Goal: Task Accomplishment & Management: Manage account settings

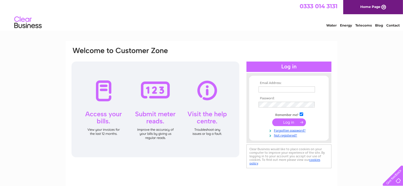
click at [105, 97] on div at bounding box center [156, 110] width 168 height 96
click at [266, 89] on input "text" at bounding box center [287, 90] width 57 height 7
type input "j.barretthaulage@hotmail.co.uk"
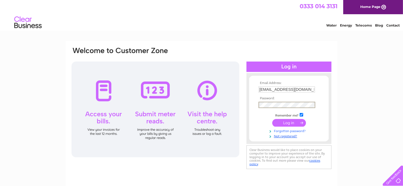
click at [293, 131] on link "Forgotten password?" at bounding box center [290, 130] width 62 height 5
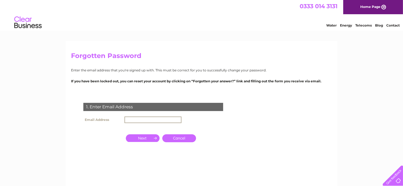
click at [130, 121] on input "text" at bounding box center [152, 120] width 57 height 7
type input "[EMAIL_ADDRESS][DOMAIN_NAME]"
click at [142, 140] on input "button" at bounding box center [143, 138] width 34 height 8
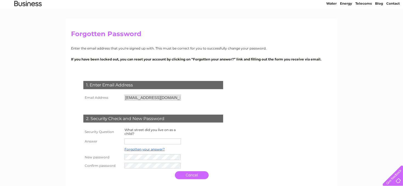
scroll to position [20, 0]
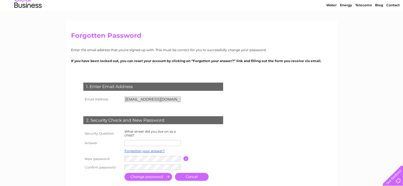
click at [127, 143] on input "text" at bounding box center [152, 143] width 56 height 6
type input "wellyhole street"
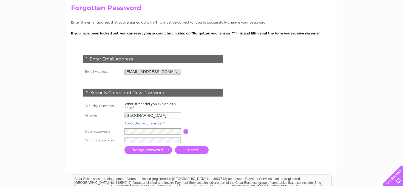
scroll to position [61, 0]
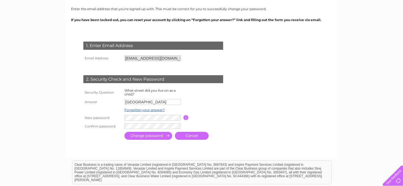
click at [159, 137] on input "submit" at bounding box center [148, 136] width 48 height 8
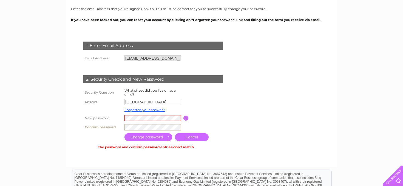
click at [122, 125] on tr "Confirm password" at bounding box center [160, 127] width 156 height 9
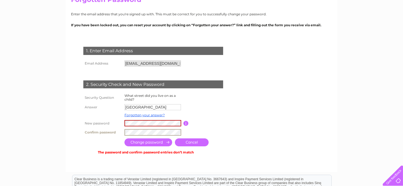
scroll to position [55, 0]
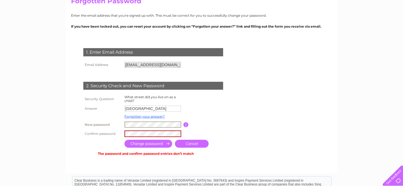
click at [118, 122] on tr "New password Password must be at least 6 characters long" at bounding box center [160, 124] width 156 height 9
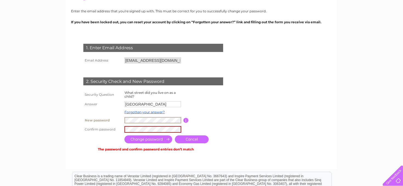
scroll to position [61, 0]
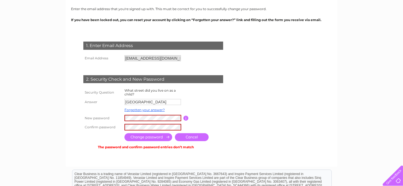
click at [159, 139] on input "submit" at bounding box center [148, 138] width 48 height 8
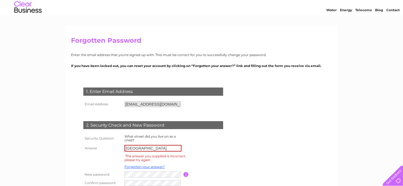
scroll to position [41, 0]
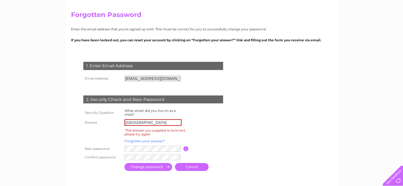
click at [157, 142] on link "Forgotten your answer?" at bounding box center [144, 141] width 40 height 4
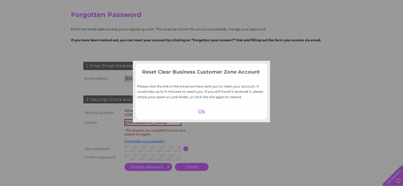
click at [199, 115] on div at bounding box center [202, 112] width 34 height 8
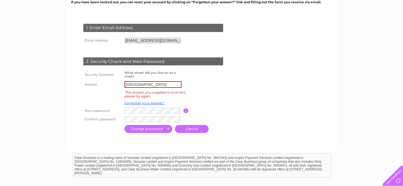
scroll to position [96, 0]
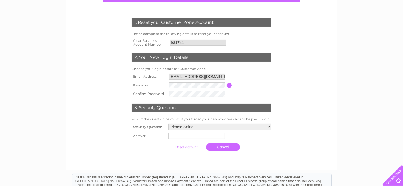
scroll to position [68, 0]
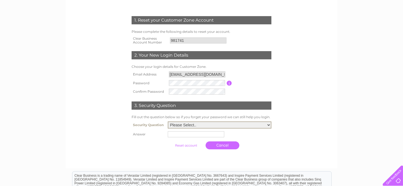
click at [268, 123] on select "Please Select.. In what town or city was your first job? In what town or city d…" at bounding box center [220, 125] width 104 height 7
click at [200, 125] on select "Please Select.. In what town or city was your first job? In what town or city d…" at bounding box center [220, 125] width 104 height 7
click at [180, 132] on input "text" at bounding box center [196, 134] width 57 height 7
click at [253, 144] on td "Cancel" at bounding box center [220, 144] width 106 height 13
click at [270, 124] on select "Please Select.. In what town or city was your first job? In what town or city d…" at bounding box center [220, 125] width 104 height 7
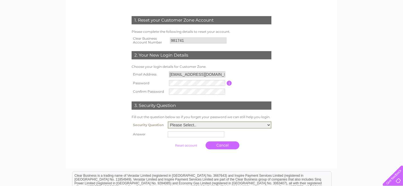
select select "1"
click at [168, 122] on select "Please Select.. In what town or city was your first job? In what town or city d…" at bounding box center [220, 125] width 104 height 7
click at [176, 134] on input "text" at bounding box center [196, 134] width 57 height 7
type input "Oldham"
click at [183, 146] on input "submit" at bounding box center [187, 145] width 34 height 8
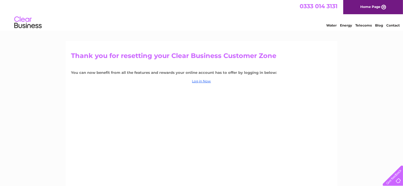
click at [374, 10] on link "Home Page" at bounding box center [373, 7] width 60 height 14
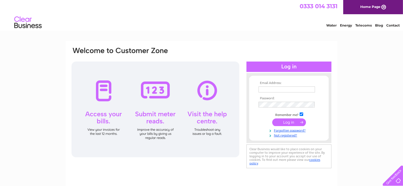
type input "[EMAIL_ADDRESS][DOMAIN_NAME]"
click at [104, 105] on div at bounding box center [156, 110] width 168 height 96
click at [105, 94] on div at bounding box center [156, 110] width 168 height 96
click at [298, 123] on input "submit" at bounding box center [289, 123] width 34 height 8
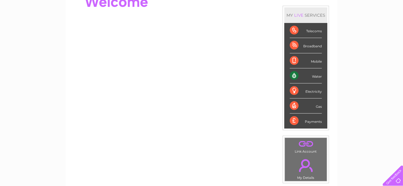
scroll to position [68, 0]
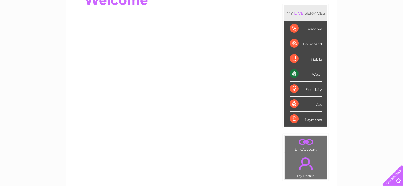
click at [309, 154] on link "." at bounding box center [305, 163] width 39 height 19
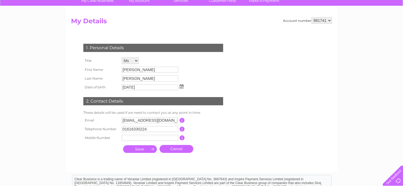
scroll to position [48, 0]
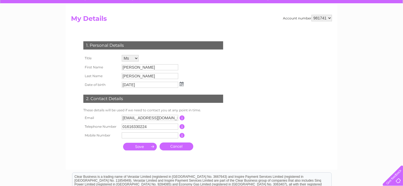
click at [136, 146] on input "submit" at bounding box center [140, 147] width 34 height 8
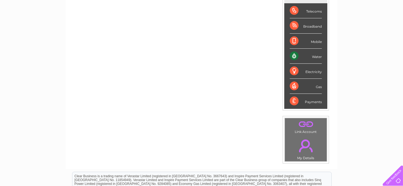
scroll to position [96, 0]
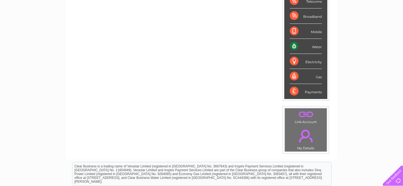
click at [307, 119] on td ". Link Account" at bounding box center [306, 116] width 43 height 17
click at [302, 134] on link "." at bounding box center [305, 136] width 39 height 19
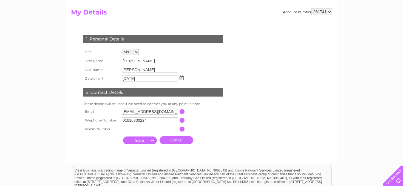
scroll to position [55, 0]
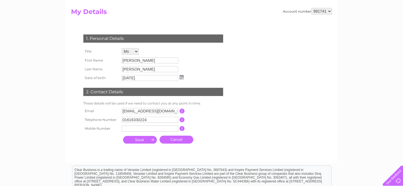
click at [183, 127] on input "button" at bounding box center [182, 128] width 5 height 5
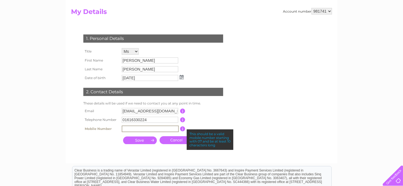
click at [124, 128] on input "text" at bounding box center [150, 129] width 57 height 7
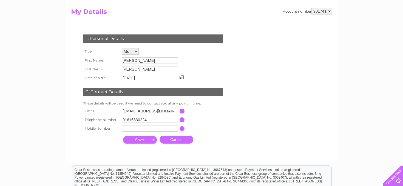
click at [208, 142] on div "1. Personal Details Title Mr Mrs Ms Miss Dr Rev Prof Other First Name [PERSON_N…" at bounding box center [154, 88] width 167 height 118
click at [126, 126] on input "text" at bounding box center [150, 129] width 57 height 7
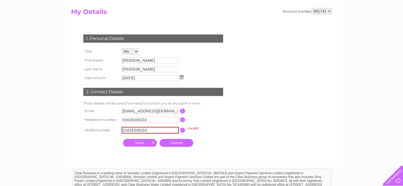
click at [209, 144] on div "1. Personal Details Title Mr Mrs Ms Miss Dr Rev Prof Other First Name Doreen La…" at bounding box center [154, 89] width 167 height 121
click at [142, 142] on input "submit" at bounding box center [140, 143] width 34 height 8
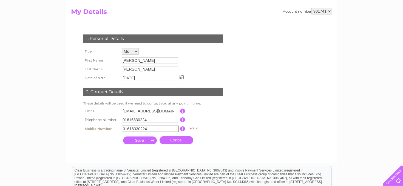
drag, startPoint x: 149, startPoint y: 126, endPoint x: 122, endPoint y: 127, distance: 27.2
click at [122, 127] on input "01616330224" at bounding box center [150, 129] width 57 height 7
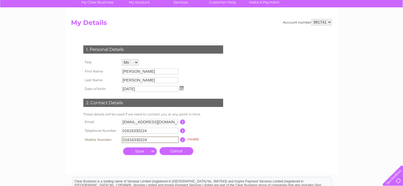
scroll to position [48, 0]
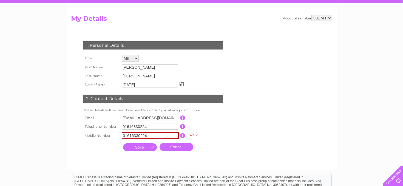
click at [143, 147] on input "submit" at bounding box center [140, 148] width 34 height 8
type input "07736492268"
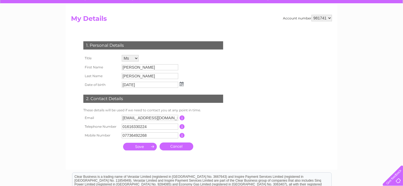
click at [144, 145] on input "submit" at bounding box center [140, 147] width 34 height 8
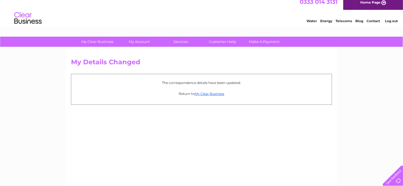
scroll to position [7, 0]
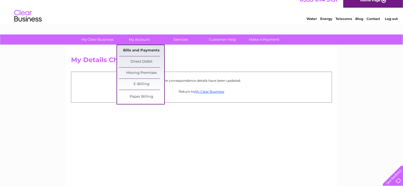
click at [136, 52] on link "Bills and Payments" at bounding box center [141, 50] width 45 height 11
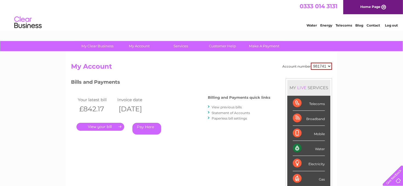
click at [99, 126] on link "." at bounding box center [101, 127] width 48 height 8
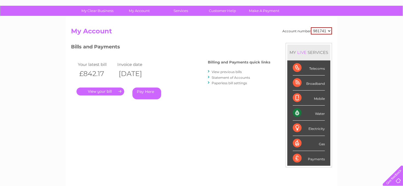
scroll to position [34, 0]
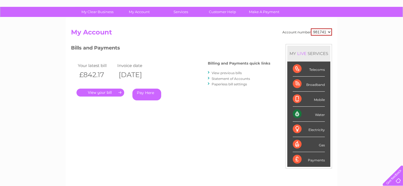
click at [103, 93] on link "." at bounding box center [101, 93] width 48 height 8
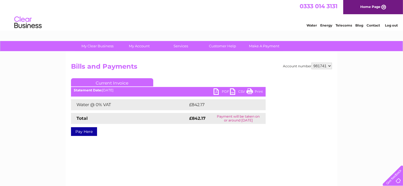
click at [252, 92] on link "Print" at bounding box center [255, 93] width 16 height 8
click at [218, 92] on link "PDF" at bounding box center [222, 93] width 16 height 8
